Goal: Task Accomplishment & Management: Use online tool/utility

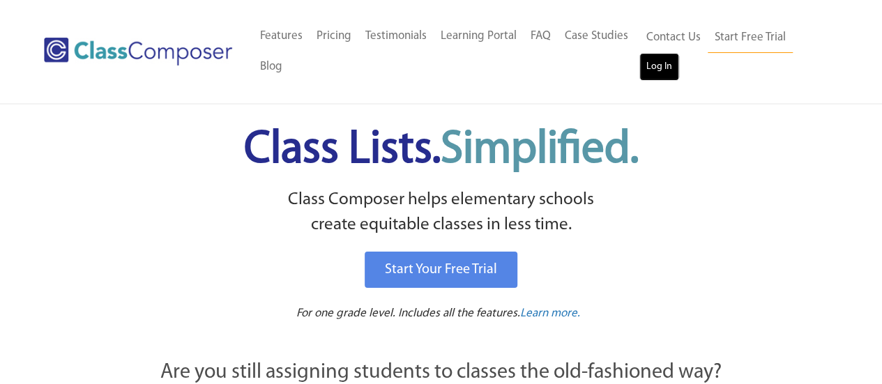
click at [656, 68] on link "Log In" at bounding box center [659, 67] width 40 height 28
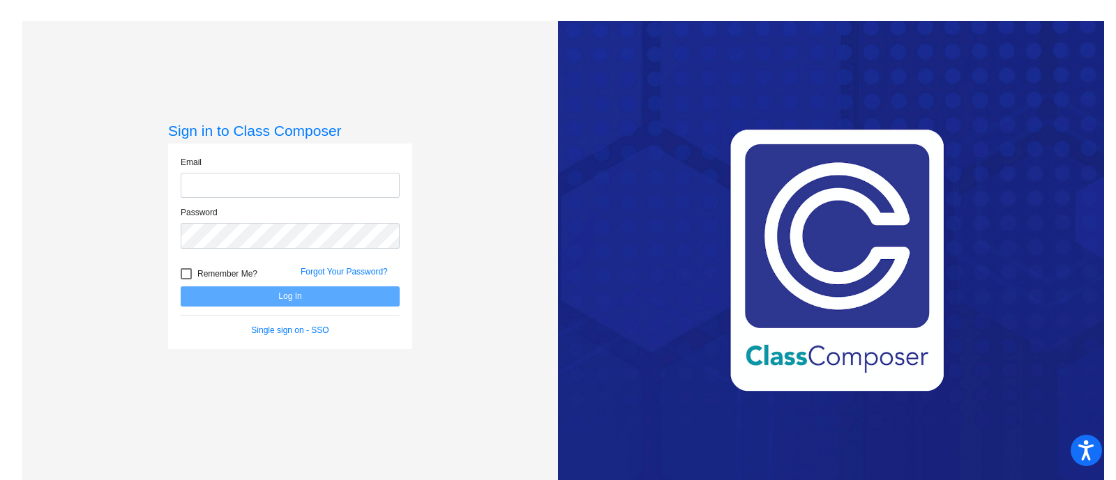
type input "[EMAIL_ADDRESS][PERSON_NAME][DOMAIN_NAME]"
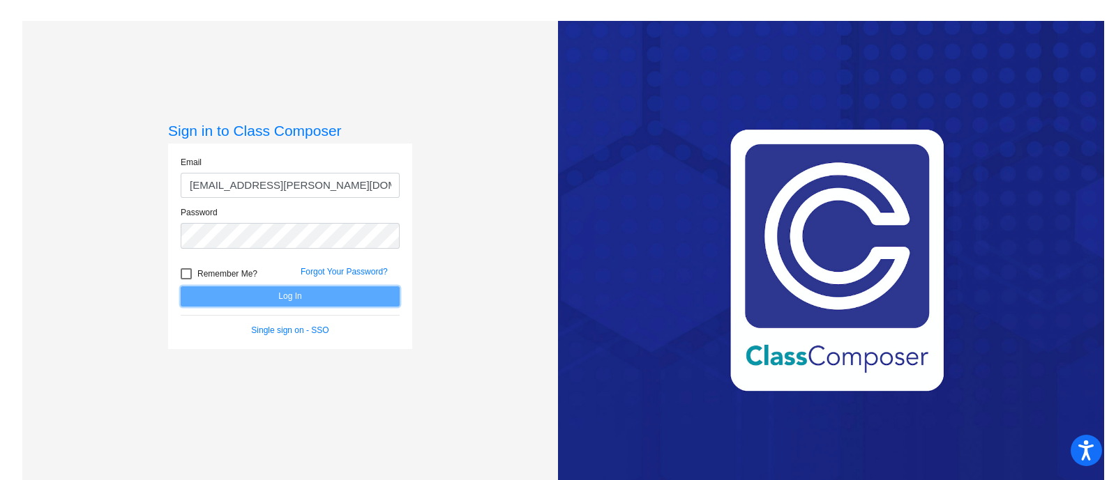
click at [293, 301] on button "Log In" at bounding box center [290, 297] width 219 height 20
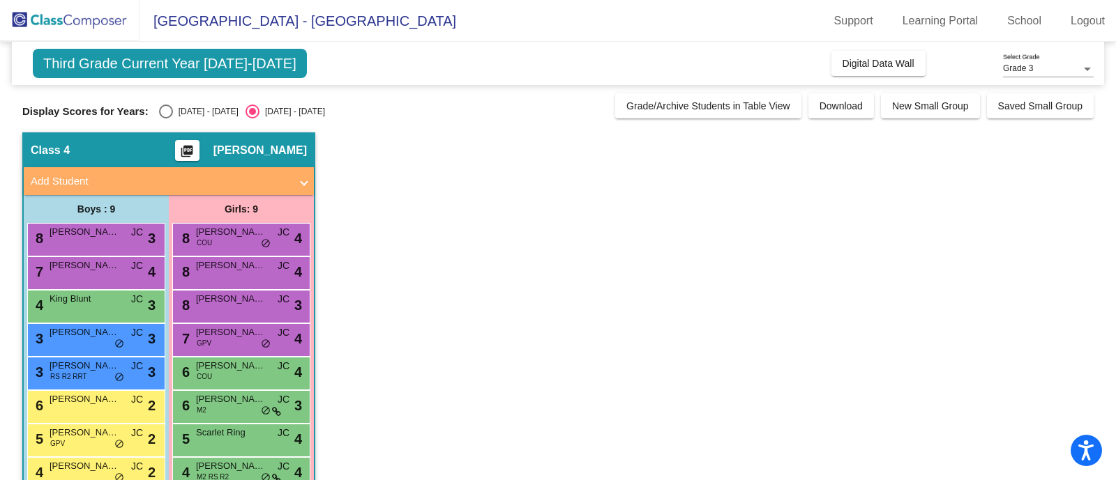
click at [201, 43] on div "Third Grade Current Year [DATE]-[DATE] Add, Move, or Retain Students Off On Inc…" at bounding box center [558, 63] width 1092 height 43
click at [207, 61] on span "Third Grade Current Year [DATE]-[DATE]" at bounding box center [170, 63] width 274 height 29
click at [204, 64] on span "Third Grade Current Year [DATE]-[DATE]" at bounding box center [170, 63] width 274 height 29
click at [510, 110] on div "Display Scores for Years: [DATE] - [DATE] [DATE] - [DATE]" at bounding box center [315, 112] width 586 height 14
